Goal: Information Seeking & Learning: Learn about a topic

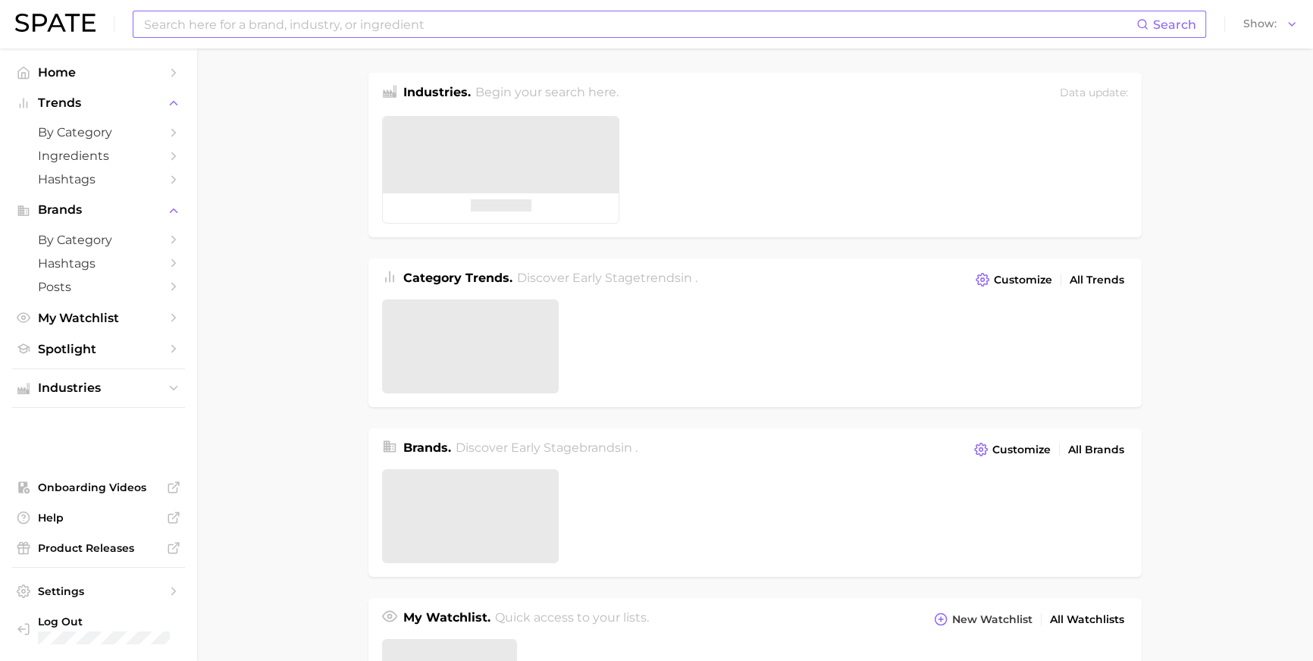
click at [363, 36] on div "Search" at bounding box center [669, 24] width 1073 height 27
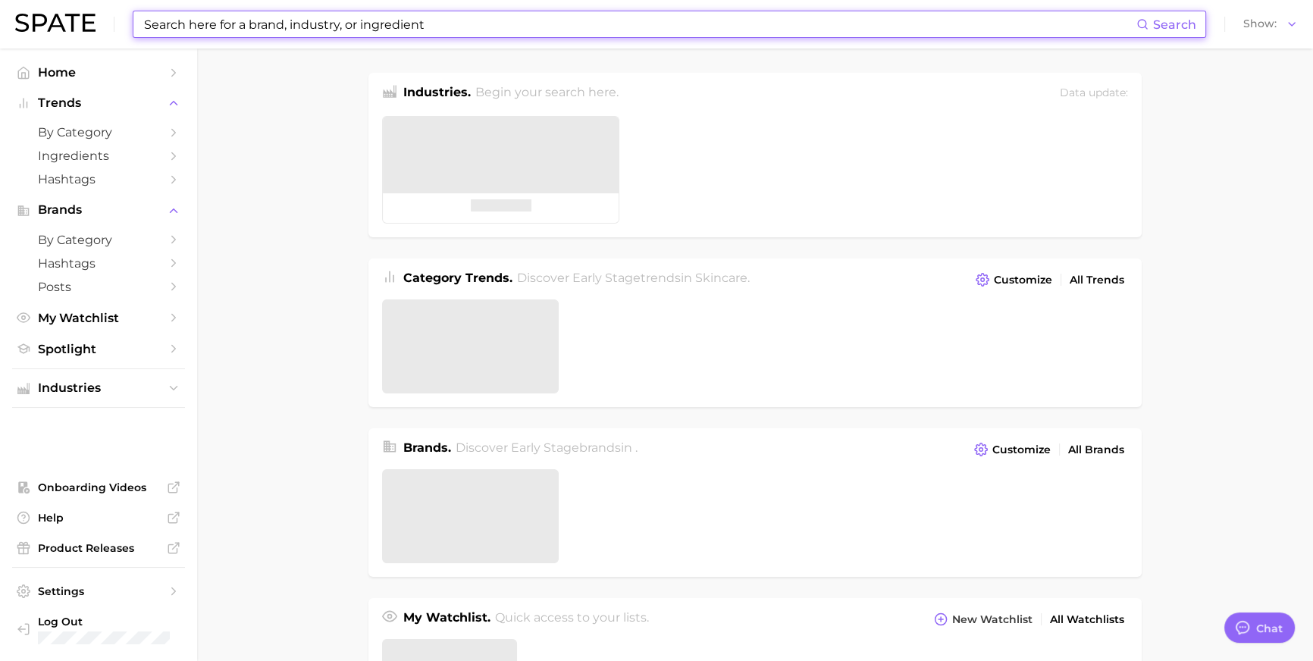
type textarea "x"
drag, startPoint x: 359, startPoint y: 34, endPoint x: 340, endPoint y: 38, distance: 20.1
click at [340, 38] on div "Search Show" at bounding box center [656, 24] width 1283 height 49
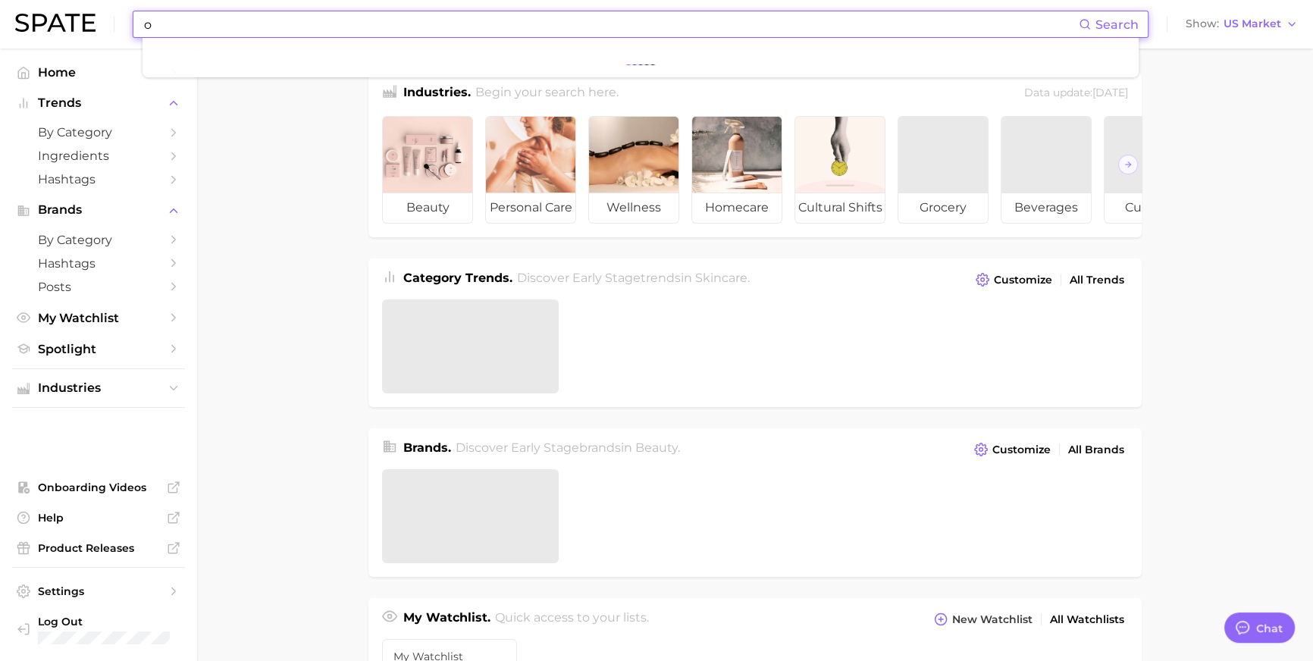
scroll to position [2269, 0]
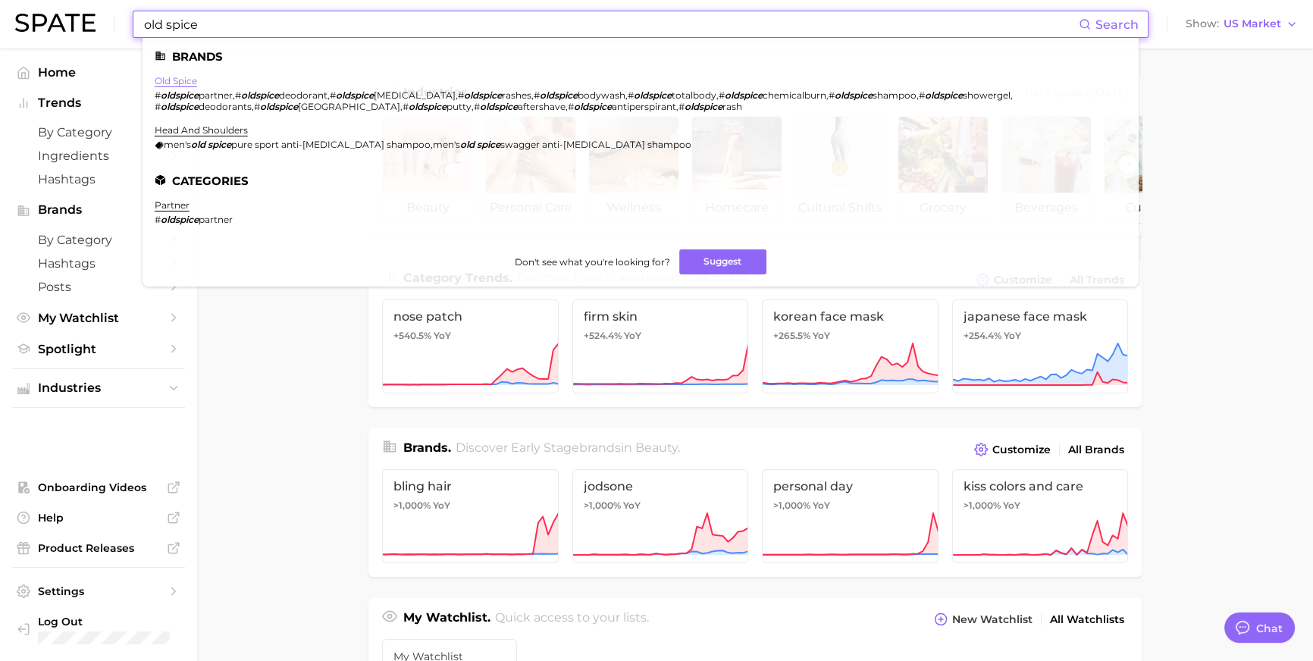
type input "old spice"
click at [197, 83] on link "old spice" at bounding box center [176, 80] width 42 height 11
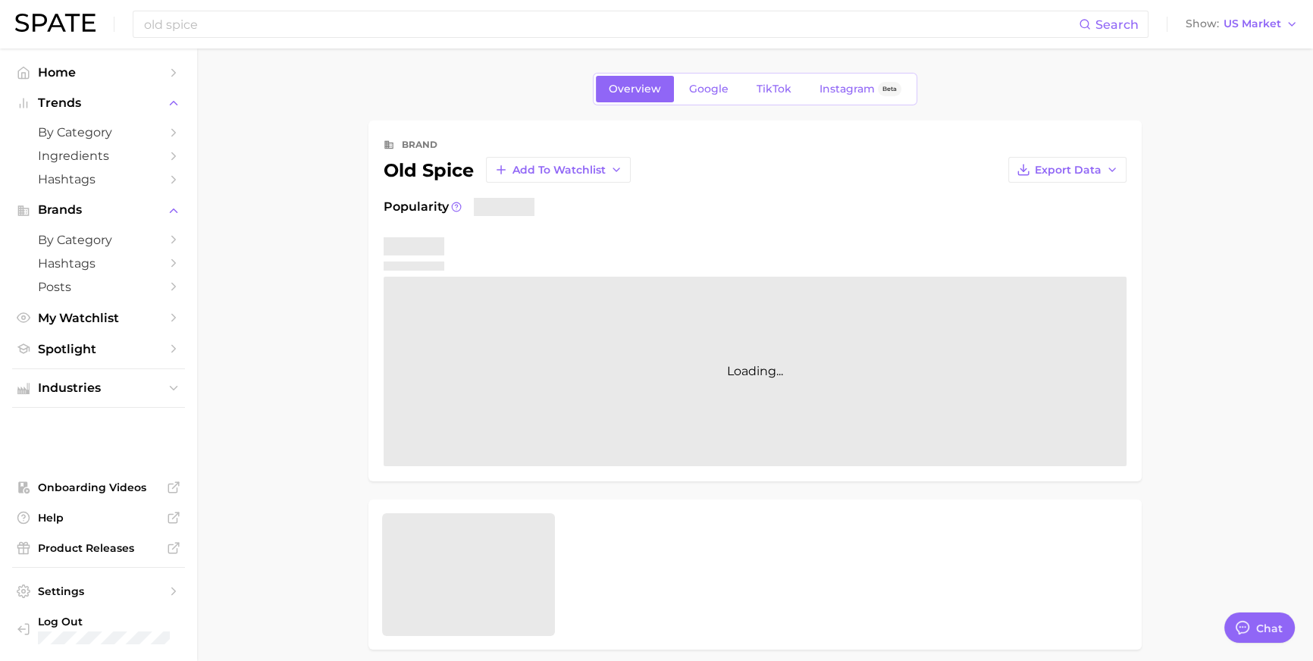
type textarea "x"
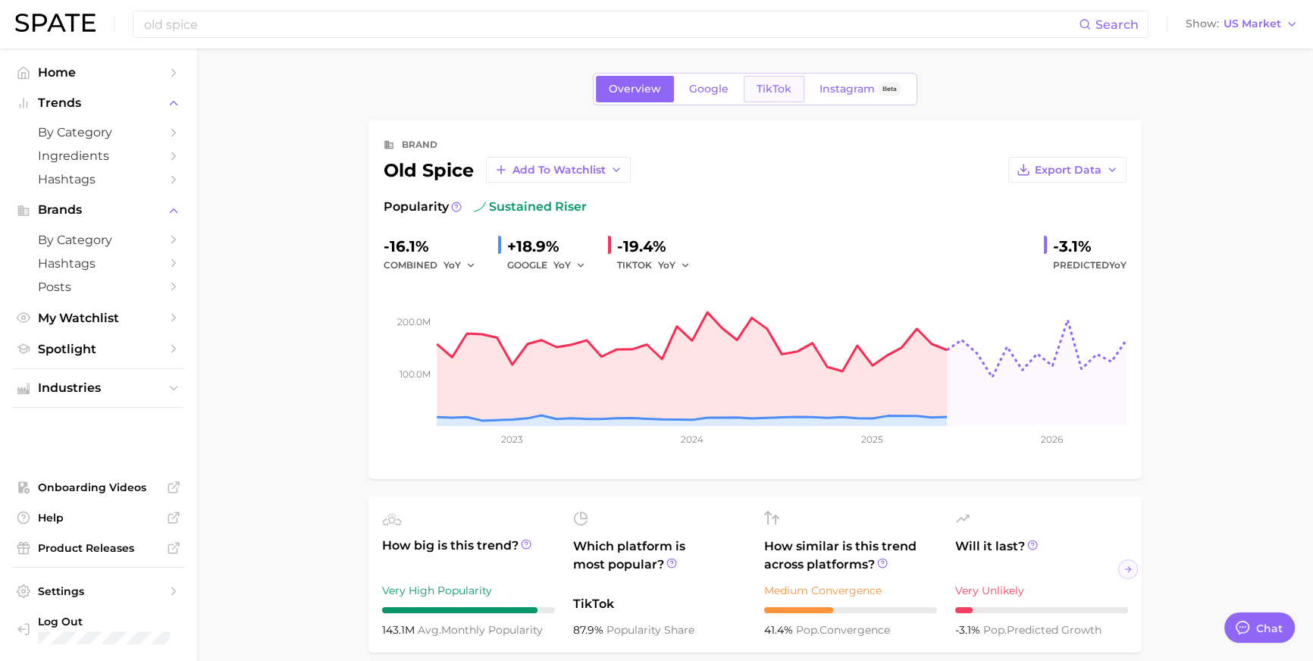
click at [785, 102] on link "TikTok" at bounding box center [774, 89] width 61 height 27
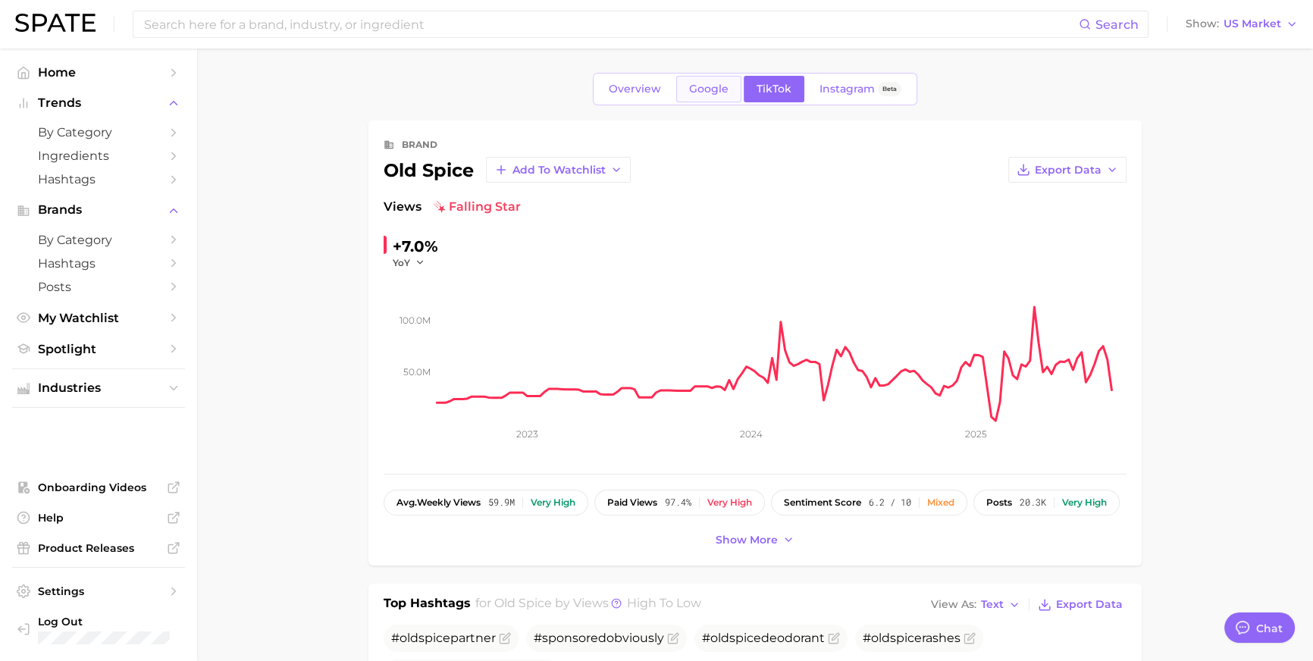
click at [685, 101] on link "Google" at bounding box center [708, 89] width 65 height 27
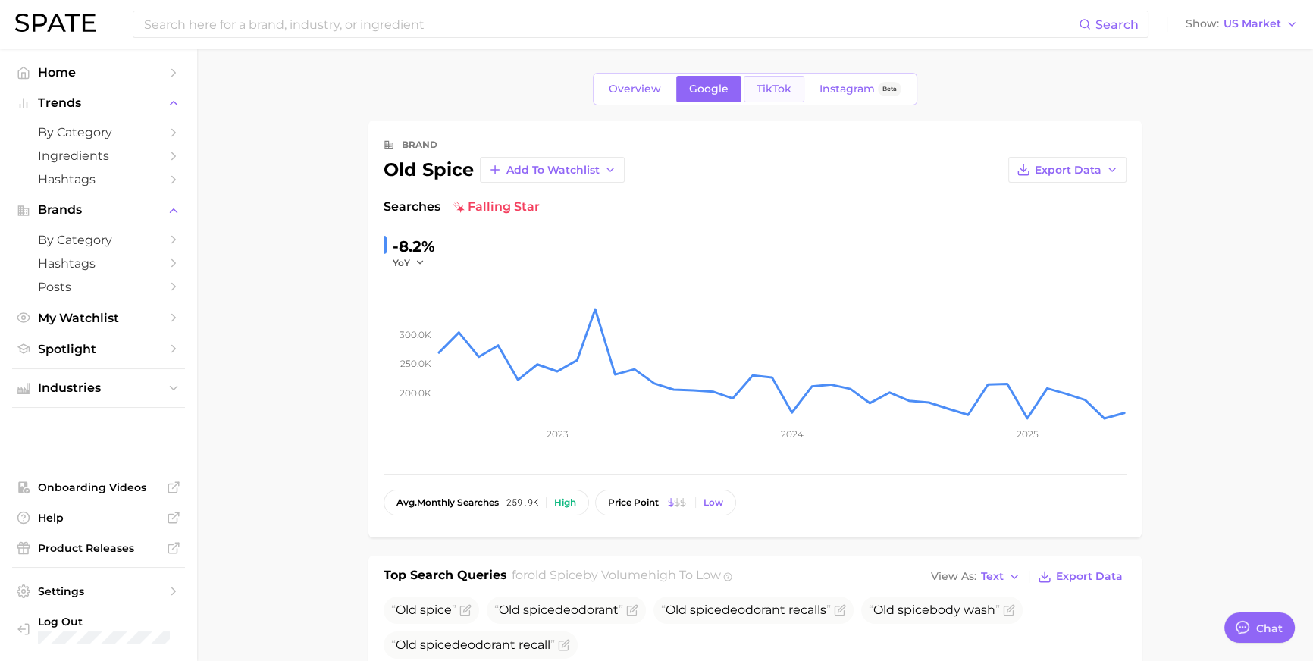
click at [778, 91] on span "TikTok" at bounding box center [774, 89] width 35 height 13
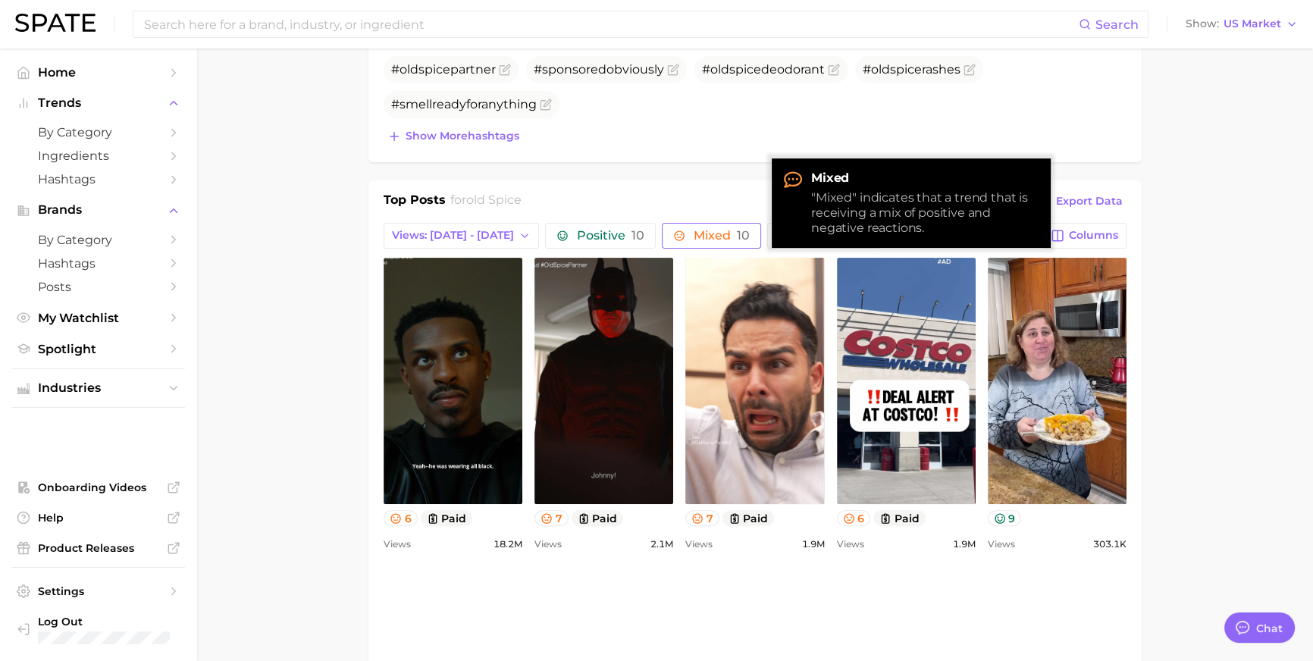
scroll to position [560, 0]
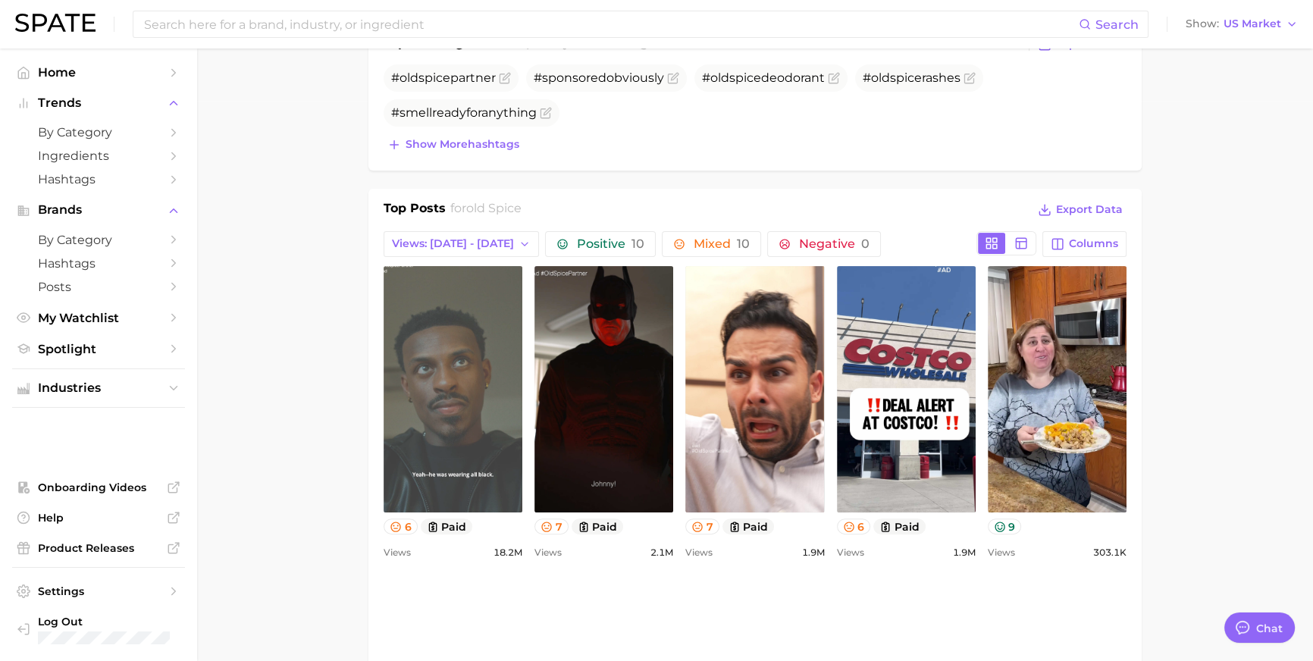
click at [508, 435] on link "view post on TikTok" at bounding box center [453, 389] width 139 height 246
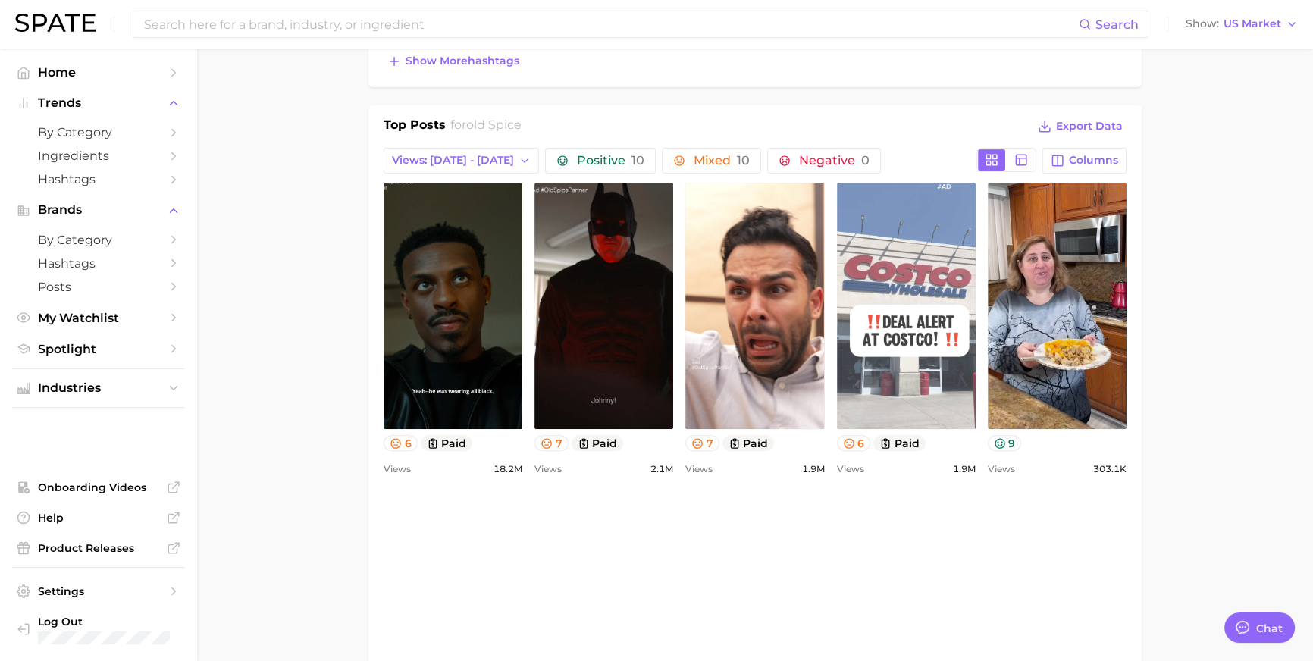
scroll to position [772, 0]
